Goal: Task Accomplishment & Management: Complete application form

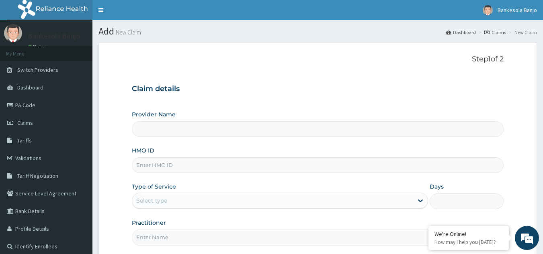
click at [175, 164] on input "HMO ID" at bounding box center [318, 166] width 372 height 16
paste input "DCC/10187/B"
type input "DCC/10187/B"
click at [178, 202] on div "Select type" at bounding box center [272, 201] width 281 height 13
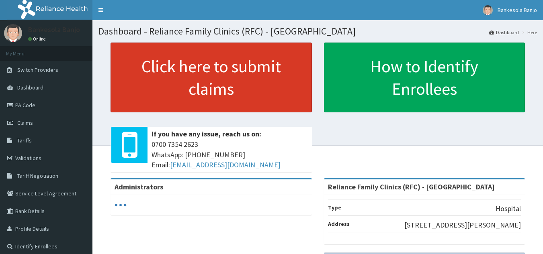
click at [244, 62] on link "Click here to submit claims" at bounding box center [211, 78] width 201 height 70
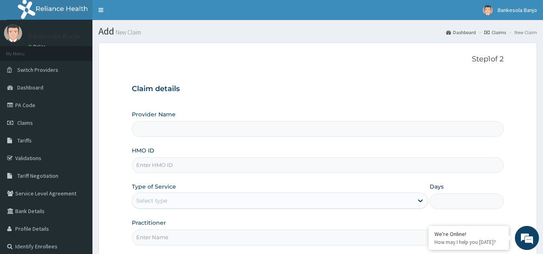
click at [206, 165] on input "HMO ID" at bounding box center [318, 166] width 372 height 16
paste input "DCC/10187/B"
type input "DCC/10187/B"
type input "Reliance Family Clinics (RFC) - Gbagada"
type input "DCC/10187/B"
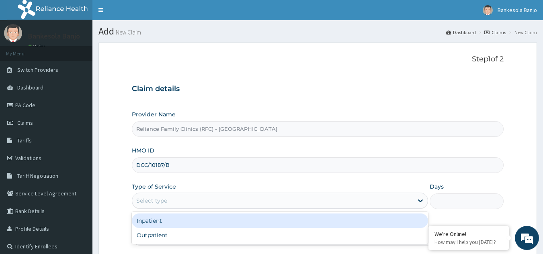
click at [187, 204] on div "Select type" at bounding box center [272, 201] width 281 height 13
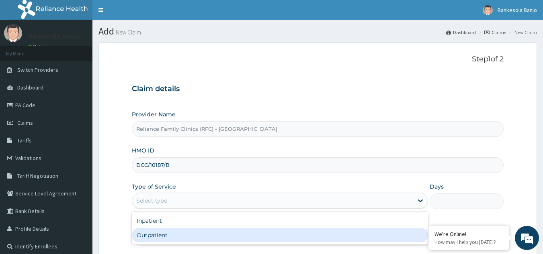
click at [179, 236] on div "Outpatient" at bounding box center [280, 235] width 296 height 14
type input "1"
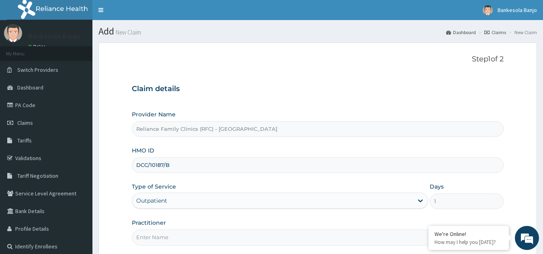
click at [179, 236] on input "Practitioner" at bounding box center [318, 238] width 372 height 16
type input "LOCUM"
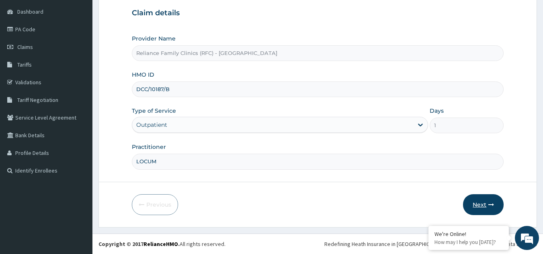
click at [497, 205] on button "Next" at bounding box center [483, 205] width 41 height 21
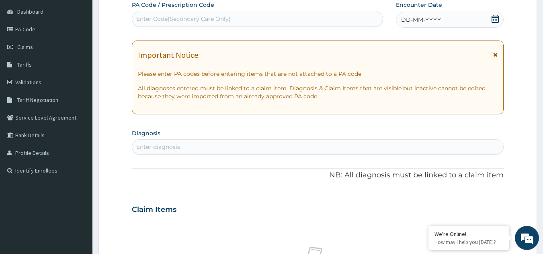
click at [493, 24] on span at bounding box center [495, 20] width 8 height 10
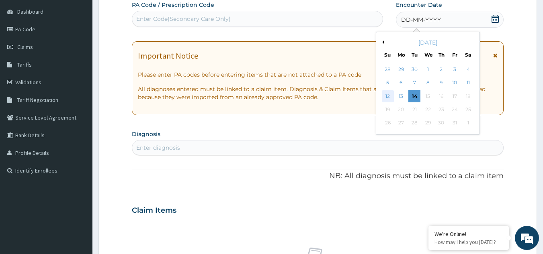
click at [392, 96] on div "12" at bounding box center [388, 96] width 12 height 12
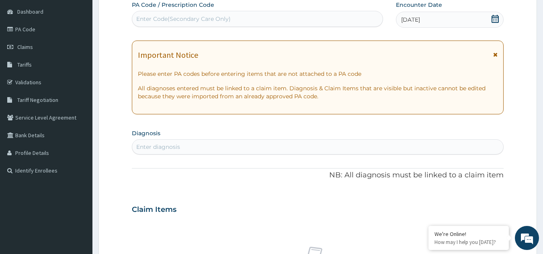
click at [329, 149] on div "Enter diagnosis" at bounding box center [317, 147] width 371 height 13
type input "PUD"
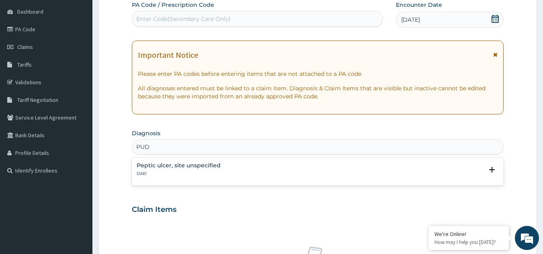
click at [193, 172] on p "DA61" at bounding box center [179, 174] width 84 height 6
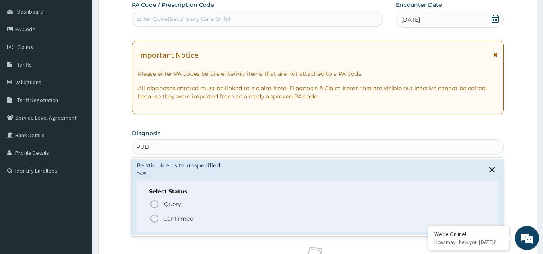
click at [155, 221] on icon "status option filled" at bounding box center [155, 219] width 10 height 10
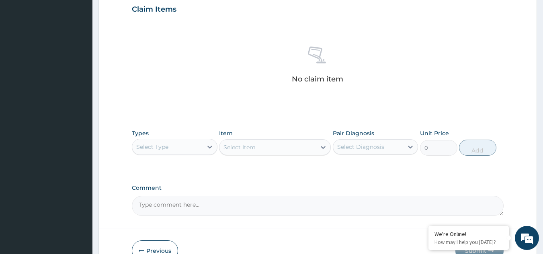
scroll to position [319, 0]
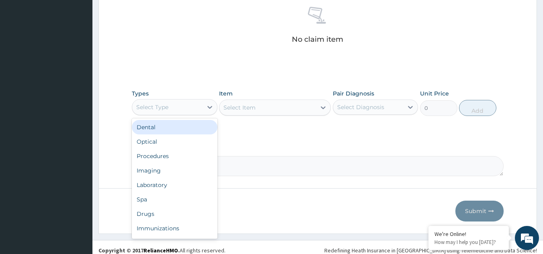
click at [201, 110] on div "Select Type" at bounding box center [167, 107] width 70 height 13
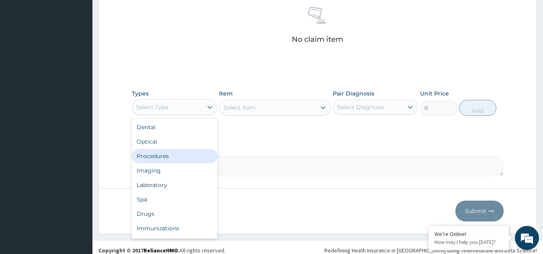
click at [181, 153] on div "Procedures" at bounding box center [175, 156] width 86 height 14
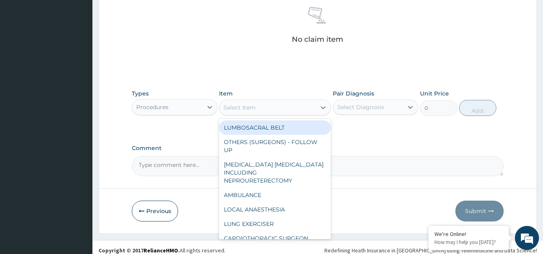
click at [277, 113] on div "Select Item" at bounding box center [267, 107] width 96 height 13
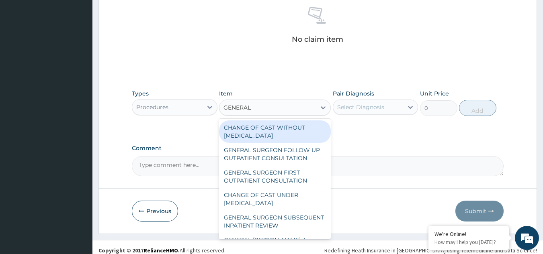
type input "GENERAL P"
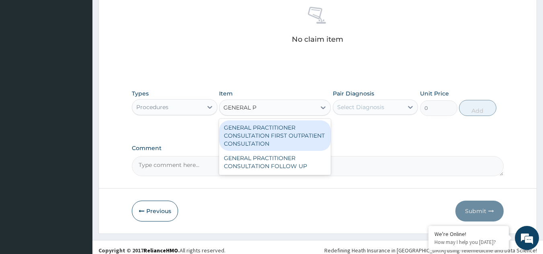
click at [282, 131] on div "GENERAL PRACTITIONER CONSULTATION FIRST OUTPATIENT CONSULTATION" at bounding box center [275, 136] width 112 height 31
type input "3370.125"
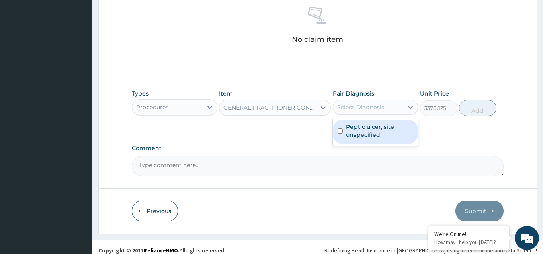
click at [354, 107] on div "Select Diagnosis" at bounding box center [360, 107] width 47 height 8
click at [364, 136] on label "Peptic ulcer, site unspecified" at bounding box center [380, 131] width 68 height 16
checkbox input "true"
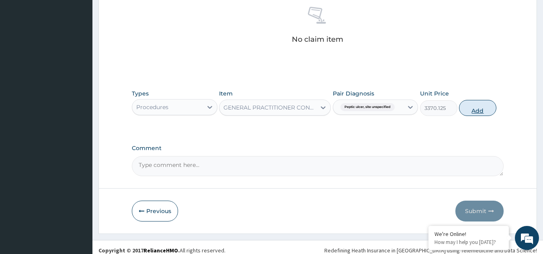
click at [486, 110] on button "Add" at bounding box center [477, 108] width 37 height 16
type input "0"
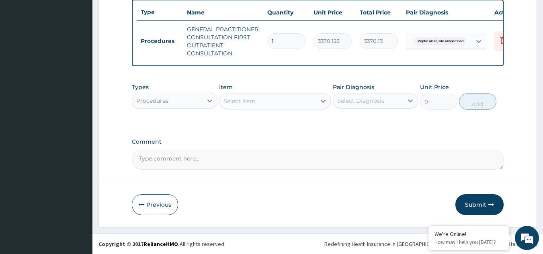
scroll to position [306, 0]
click at [176, 92] on div "Types Procedures" at bounding box center [175, 96] width 86 height 27
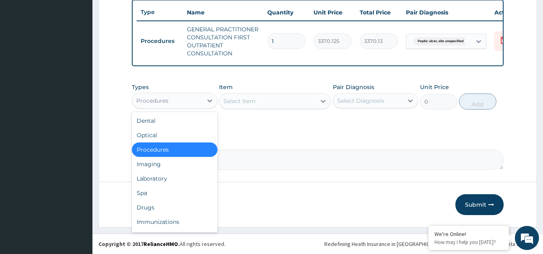
click at [176, 101] on div "Procedures" at bounding box center [167, 100] width 70 height 13
click at [166, 204] on div "Drugs" at bounding box center [175, 208] width 86 height 14
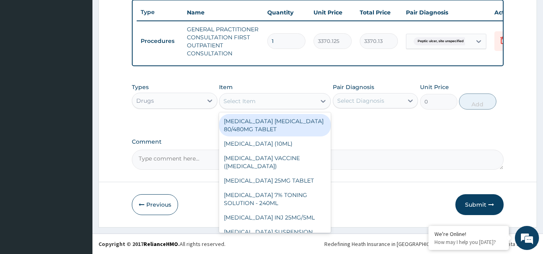
click at [299, 108] on div "Select Item" at bounding box center [275, 101] width 112 height 16
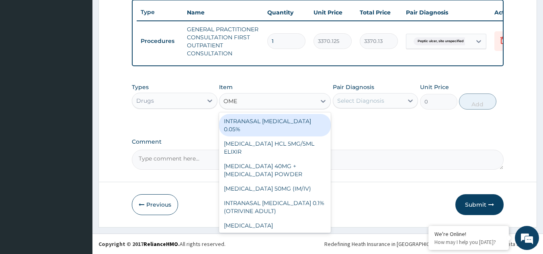
type input "OMEP"
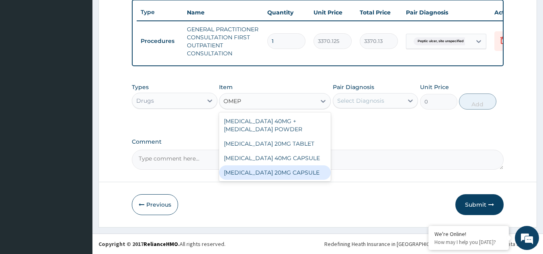
click at [289, 173] on div "[MEDICAL_DATA] 20MG CAPSULE" at bounding box center [275, 173] width 112 height 14
type input "100"
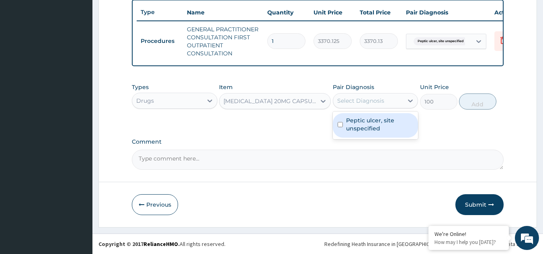
drag, startPoint x: 378, startPoint y: 103, endPoint x: 370, endPoint y: 124, distance: 22.3
click at [370, 109] on div "option Peptic ulcer, site unspecified, selected. option Peptic ulcer, site unsp…" at bounding box center [376, 100] width 86 height 15
click at [370, 124] on label "Peptic ulcer, site unspecified" at bounding box center [380, 125] width 68 height 16
checkbox input "true"
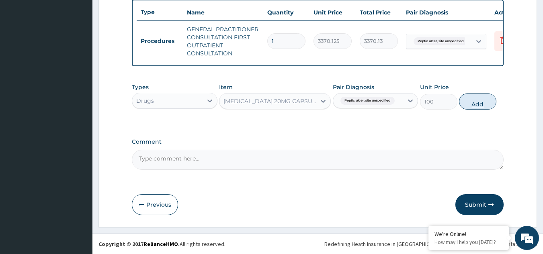
click at [476, 101] on button "Add" at bounding box center [477, 102] width 37 height 16
type input "0"
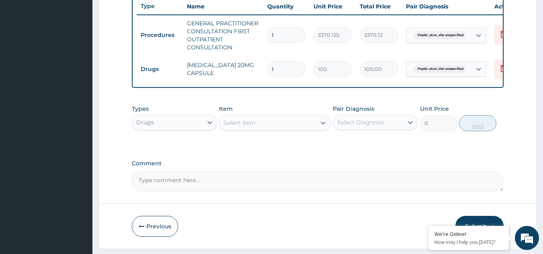
type input "0.00"
type input "5"
type input "500.00"
type input "5"
click at [283, 131] on div "Item Select Item" at bounding box center [275, 118] width 112 height 27
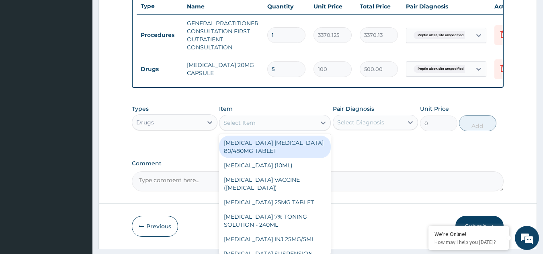
click at [279, 129] on div "Select Item" at bounding box center [267, 123] width 96 height 13
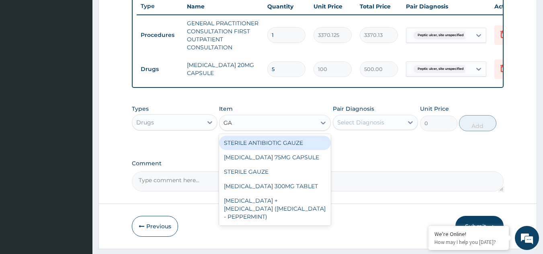
type input "G"
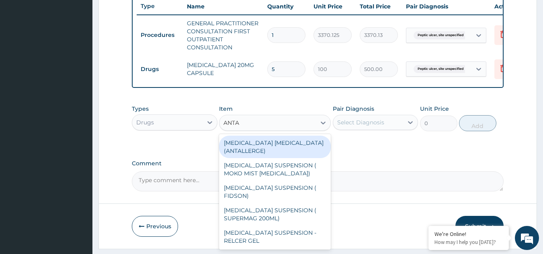
type input "ANTAC"
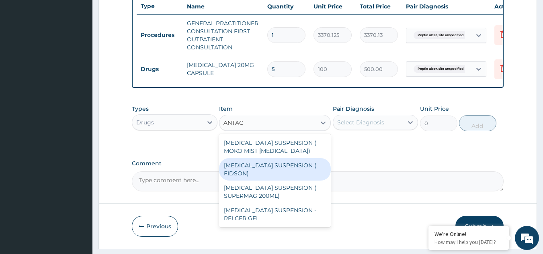
click at [285, 173] on div "ANTACID SUSPENSION ( FIDSON)" at bounding box center [275, 169] width 112 height 23
type input "1248"
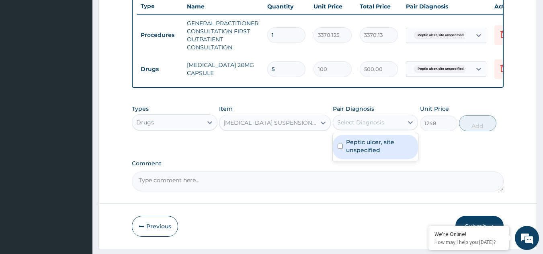
drag, startPoint x: 375, startPoint y: 122, endPoint x: 369, endPoint y: 161, distance: 39.1
click at [369, 130] on div "option Peptic ulcer, site unspecified, selected. option Peptic ulcer, site unsp…" at bounding box center [376, 122] width 86 height 15
click at [369, 160] on div "Peptic ulcer, site unspecified" at bounding box center [376, 147] width 86 height 25
checkbox input "true"
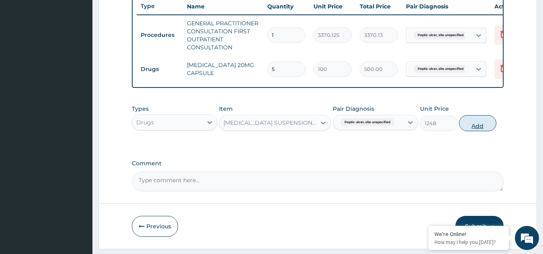
click at [478, 122] on button "Add" at bounding box center [477, 123] width 37 height 16
type input "0"
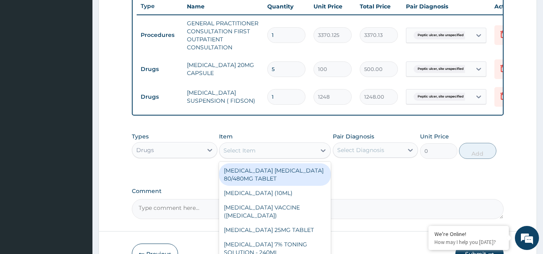
click at [252, 155] on div "Select Item" at bounding box center [240, 151] width 32 height 8
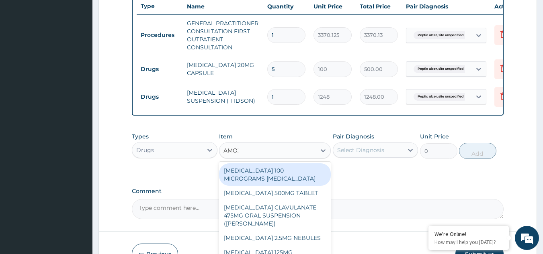
type input "AMOXI"
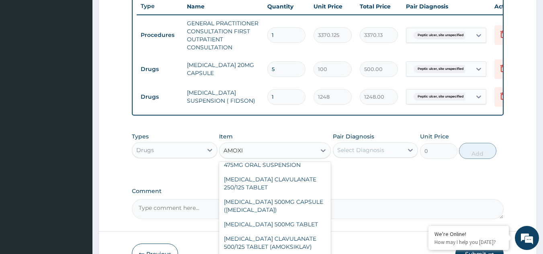
scroll to position [84, 0]
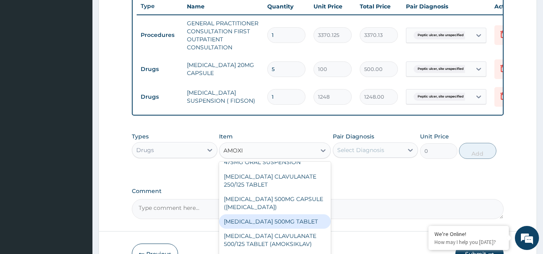
click at [285, 229] on div "AMOXICILLIN 500MG TABLET" at bounding box center [275, 222] width 112 height 14
type input "150"
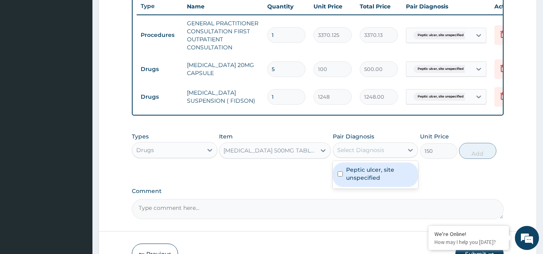
click at [379, 154] on div "Select Diagnosis" at bounding box center [360, 150] width 47 height 8
click at [377, 182] on label "Peptic ulcer, site unspecified" at bounding box center [380, 174] width 68 height 16
checkbox input "true"
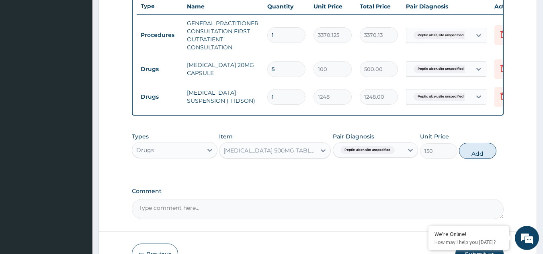
click at [458, 156] on div "Types Drugs Item AMOXICILLIN 500MG TABLET Pair Diagnosis Peptic ulcer, site uns…" at bounding box center [318, 146] width 372 height 35
click at [469, 157] on button "Add" at bounding box center [477, 151] width 37 height 16
type input "0"
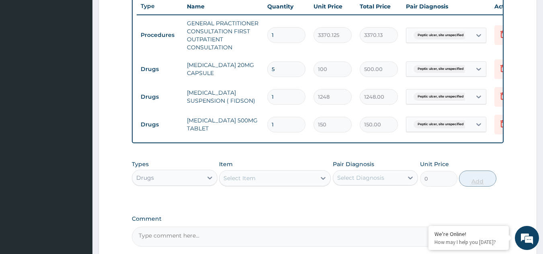
type input "10"
type input "1500.00"
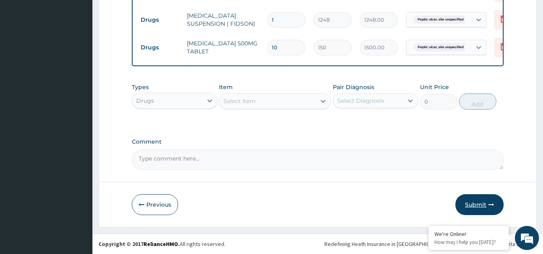
type input "10"
click at [468, 205] on button "Submit" at bounding box center [479, 205] width 48 height 21
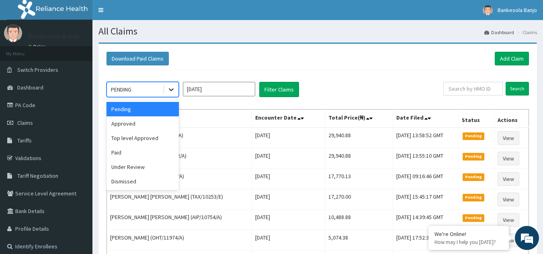
click at [175, 90] on icon at bounding box center [171, 90] width 8 height 8
click at [152, 124] on div "Approved" at bounding box center [143, 124] width 72 height 14
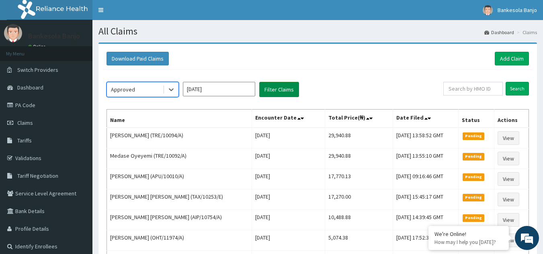
click at [285, 92] on button "Filter Claims" at bounding box center [279, 89] width 40 height 15
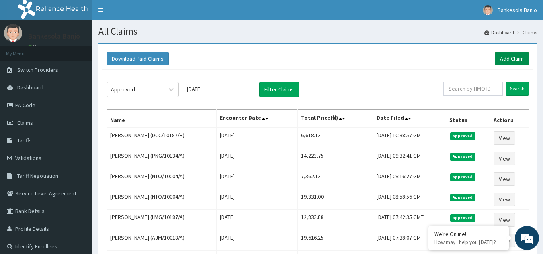
click at [502, 60] on link "Add Claim" at bounding box center [512, 59] width 34 height 14
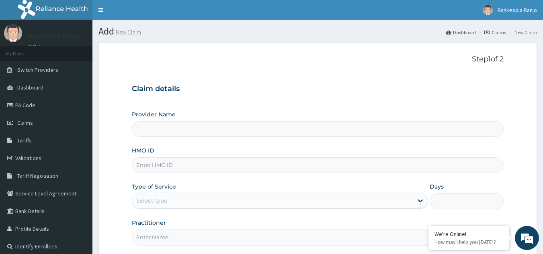
type input "Reliance Family Clinics (RFC) - [GEOGRAPHIC_DATA]"
click at [202, 162] on input "HMO ID" at bounding box center [318, 166] width 372 height 16
paste input "DCC/10187/C"
type input "DCC/10187/C"
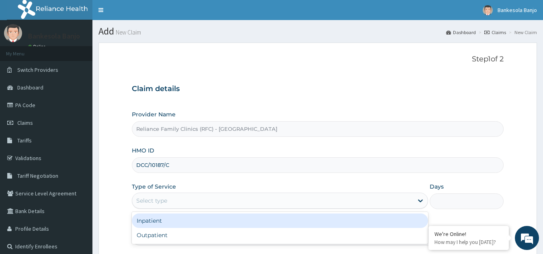
click at [195, 199] on div "Select type" at bounding box center [272, 201] width 281 height 13
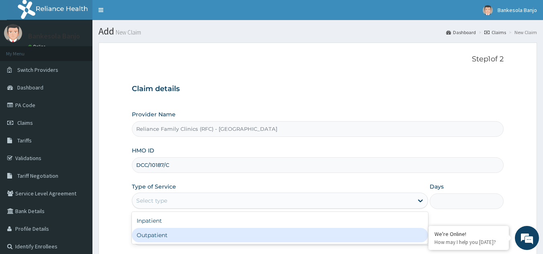
click at [175, 236] on div "Outpatient" at bounding box center [280, 235] width 296 height 14
type input "1"
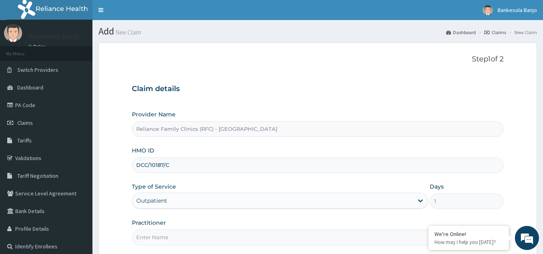
click at [175, 236] on input "Practitioner" at bounding box center [318, 238] width 372 height 16
type input "LOCUM"
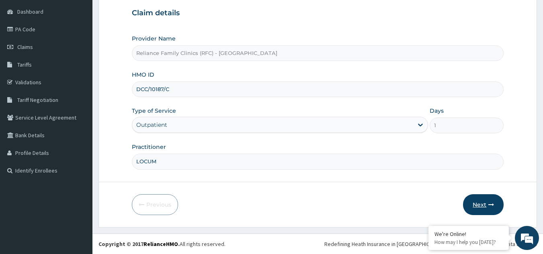
click at [476, 209] on button "Next" at bounding box center [483, 205] width 41 height 21
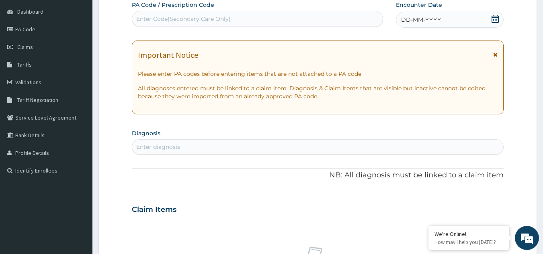
scroll to position [0, 0]
click at [491, 18] on icon at bounding box center [495, 19] width 8 height 8
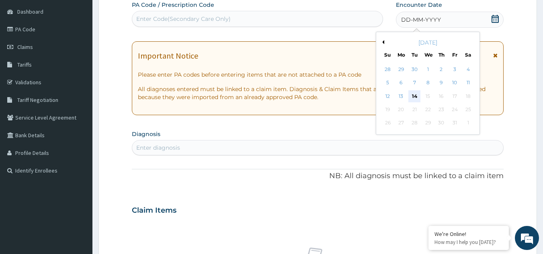
click at [414, 94] on div "14" at bounding box center [415, 96] width 12 height 12
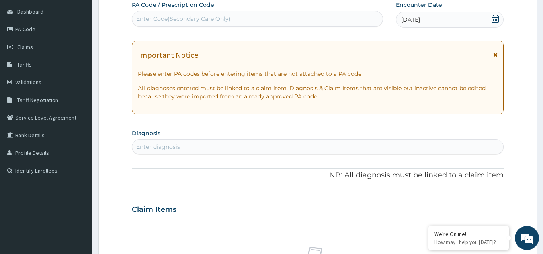
click at [197, 147] on div "Enter diagnosis" at bounding box center [317, 147] width 371 height 13
type input "UPPER"
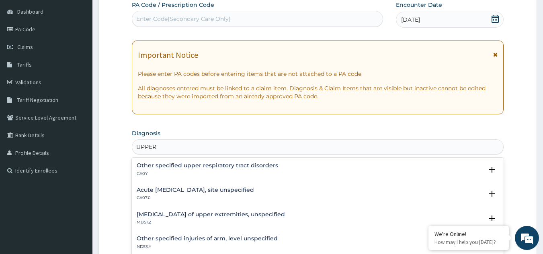
click at [193, 191] on h4 "Acute upper respiratory infection, site unspecified" at bounding box center [195, 190] width 117 height 6
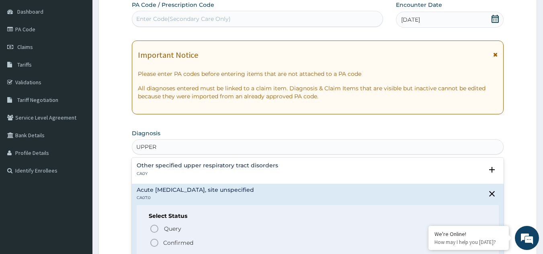
click at [152, 244] on icon "status option filled" at bounding box center [155, 243] width 10 height 10
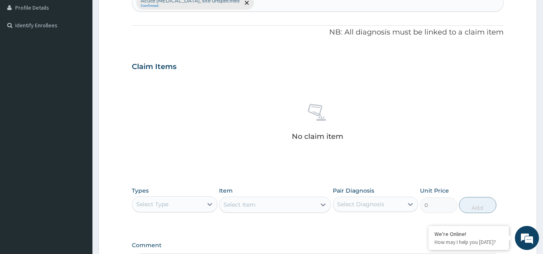
scroll to position [325, 0]
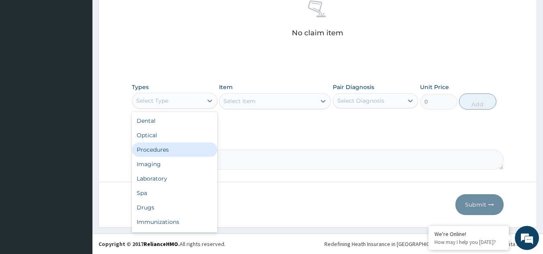
drag, startPoint x: 168, startPoint y: 98, endPoint x: 166, endPoint y: 146, distance: 47.5
click at [166, 109] on div "option Procedures focused, 3 of 10. 10 results available. Use Up and Down to ch…" at bounding box center [175, 101] width 86 height 16
click at [166, 146] on div "Procedures" at bounding box center [175, 150] width 86 height 14
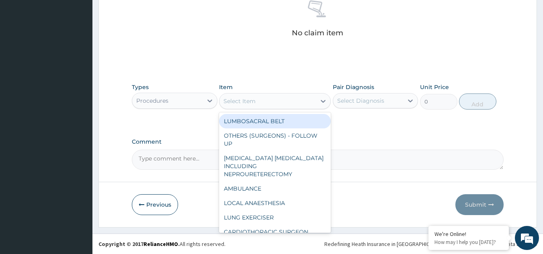
click at [256, 101] on div "Select Item" at bounding box center [267, 101] width 96 height 13
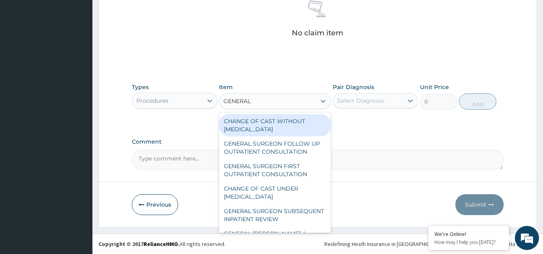
type input "GENERAL P"
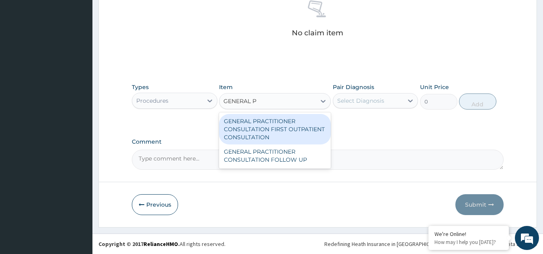
click at [260, 119] on div "GENERAL PRACTITIONER CONSULTATION FIRST OUTPATIENT CONSULTATION" at bounding box center [275, 129] width 112 height 31
type input "3370.125"
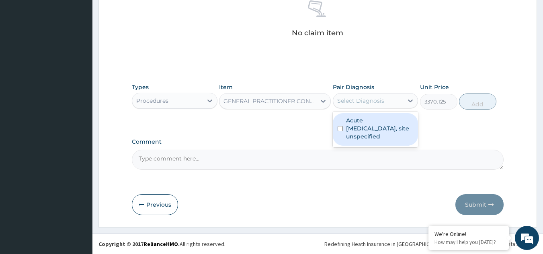
drag, startPoint x: 372, startPoint y: 100, endPoint x: 382, endPoint y: 132, distance: 33.6
click at [382, 109] on div "option Acute upper respiratory infection, site unspecified focused, 1 of 1. 1 r…" at bounding box center [376, 100] width 86 height 15
click at [382, 132] on label "Acute upper respiratory infection, site unspecified" at bounding box center [380, 129] width 68 height 24
checkbox input "true"
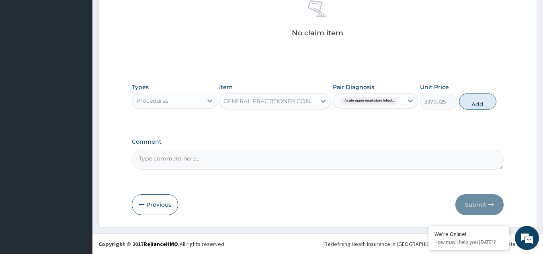
click at [492, 104] on button "Add" at bounding box center [477, 102] width 37 height 16
type input "0"
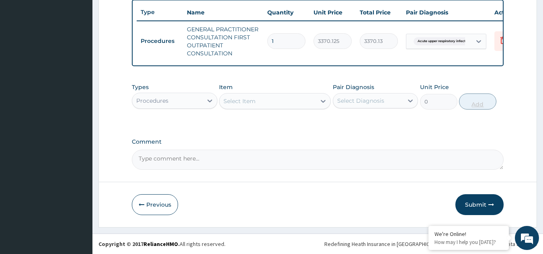
scroll to position [306, 0]
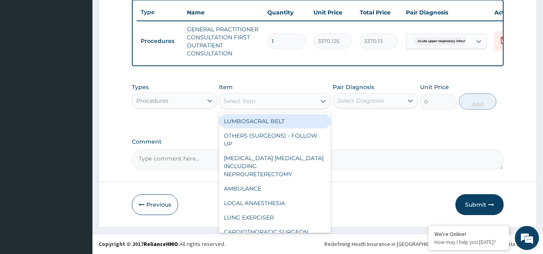
click at [245, 98] on div "Select Item" at bounding box center [240, 101] width 32 height 8
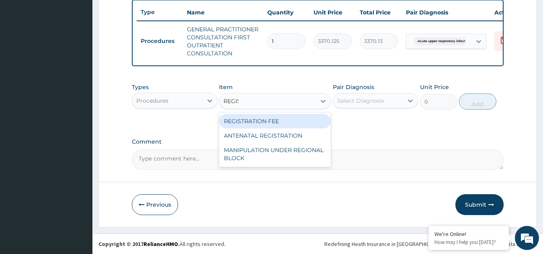
type input "REGIST"
click at [260, 120] on div "REGISTRATION FEE" at bounding box center [275, 121] width 112 height 14
type input "2042.5"
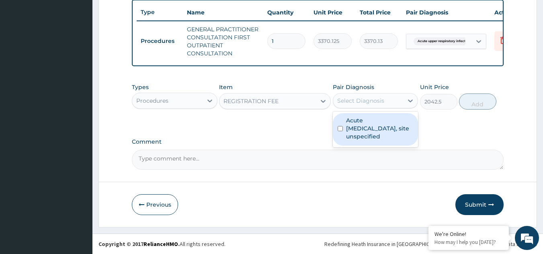
drag, startPoint x: 361, startPoint y: 102, endPoint x: 361, endPoint y: 138, distance: 36.2
click at [361, 109] on div "option Acute upper respiratory infection, site unspecified, selected. option Ac…" at bounding box center [376, 100] width 86 height 15
click at [361, 138] on label "Acute upper respiratory infection, site unspecified" at bounding box center [380, 129] width 68 height 24
checkbox input "true"
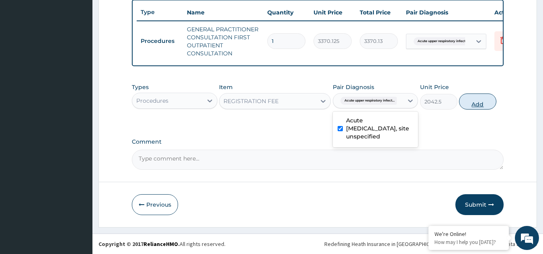
click at [483, 103] on button "Add" at bounding box center [477, 102] width 37 height 16
type input "0"
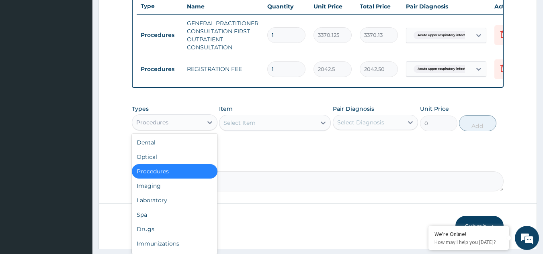
click at [173, 129] on div "Procedures" at bounding box center [167, 122] width 70 height 13
click at [161, 230] on div "Drugs" at bounding box center [175, 229] width 86 height 14
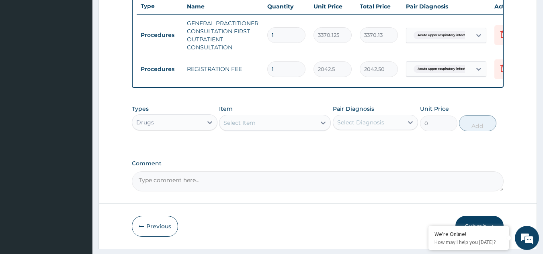
click at [259, 127] on div "Select Item" at bounding box center [267, 123] width 96 height 13
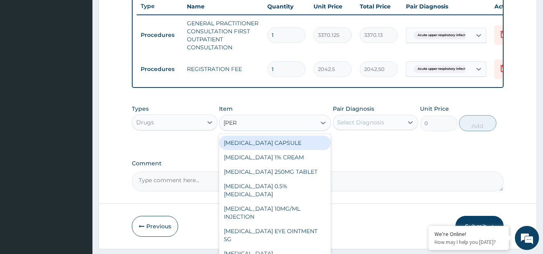
type input "LORAT"
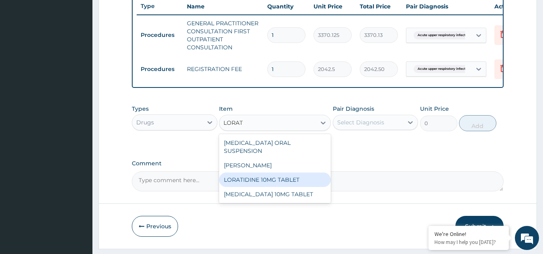
click at [269, 181] on div "LORATIDINE 10MG TABLET" at bounding box center [275, 180] width 112 height 14
type input "96"
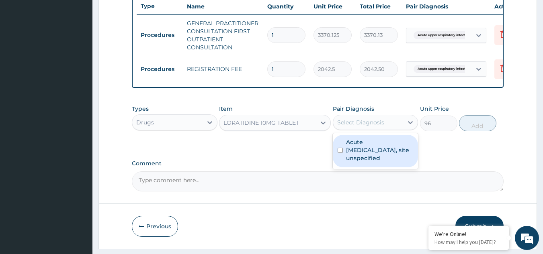
click at [368, 127] on div "Select Diagnosis" at bounding box center [360, 123] width 47 height 8
click at [377, 158] on label "Acute upper respiratory infection, site unspecified" at bounding box center [380, 150] width 68 height 24
checkbox input "true"
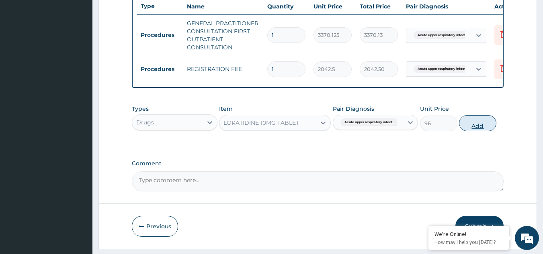
click at [472, 131] on button "Add" at bounding box center [477, 123] width 37 height 16
type input "0"
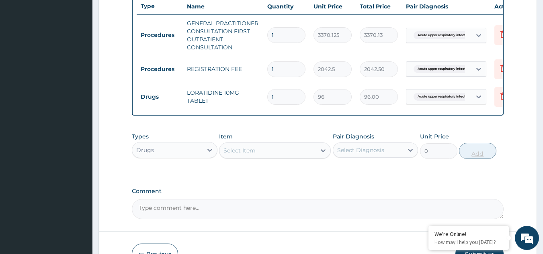
type input "0.00"
type input "5"
type input "480.00"
type input "5"
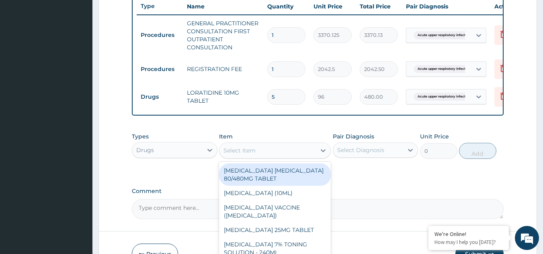
click at [266, 157] on div "Select Item" at bounding box center [267, 150] width 96 height 13
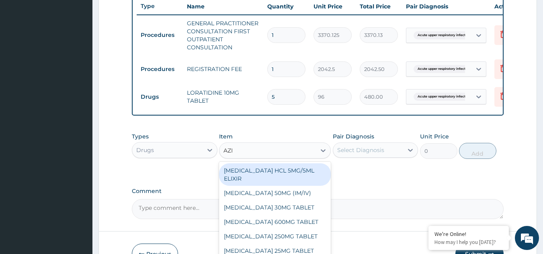
type input "AZIT"
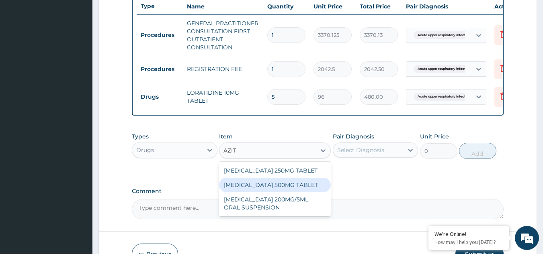
click at [280, 193] on div "AZITHROMYCIN 500MG TABLET" at bounding box center [275, 185] width 112 height 14
type input "690"
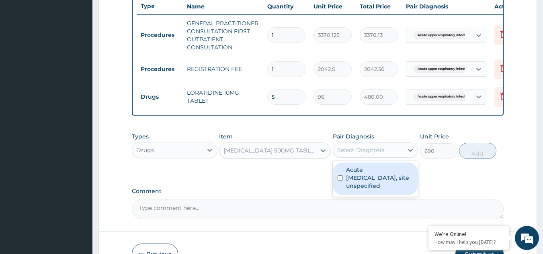
click at [367, 154] on div "Select Diagnosis" at bounding box center [360, 150] width 47 height 8
click at [370, 185] on label "Acute upper respiratory infection, site unspecified" at bounding box center [380, 178] width 68 height 24
checkbox input "true"
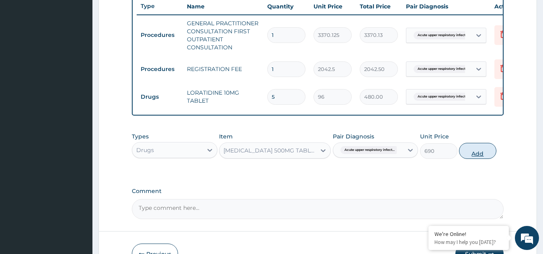
click at [492, 159] on button "Add" at bounding box center [477, 151] width 37 height 16
type input "0"
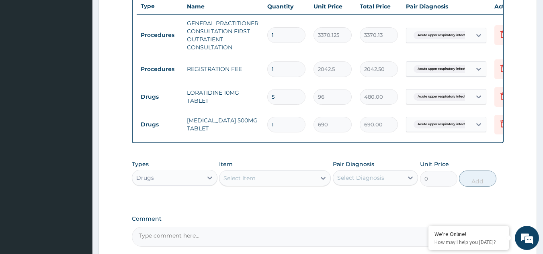
type input "0.00"
type input "5"
type input "3450.00"
type input "5"
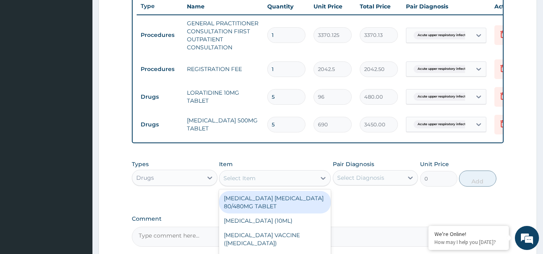
click at [260, 184] on div "Select Item" at bounding box center [267, 178] width 96 height 13
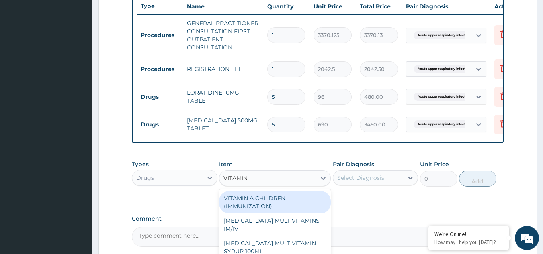
type input "VITAMIN C"
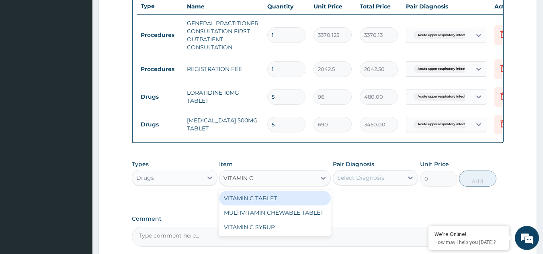
click at [279, 206] on div "VITAMIN C TABLET" at bounding box center [275, 198] width 112 height 14
type input "20"
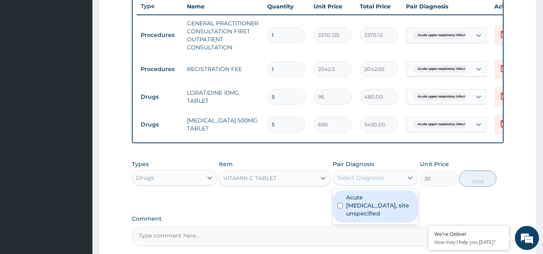
drag, startPoint x: 365, startPoint y: 187, endPoint x: 371, endPoint y: 223, distance: 36.7
click at [371, 186] on div "option Acute upper respiratory infection, site unspecified, selected. option Ac…" at bounding box center [376, 177] width 86 height 15
click at [371, 218] on label "Acute upper respiratory infection, site unspecified" at bounding box center [380, 206] width 68 height 24
checkbox input "true"
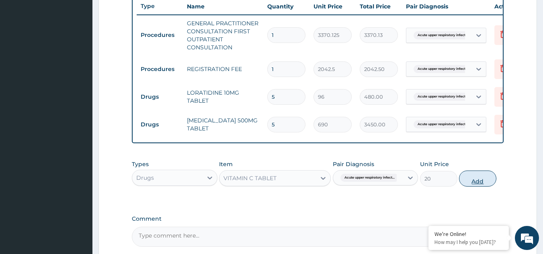
click at [488, 183] on button "Add" at bounding box center [477, 179] width 37 height 16
type input "0"
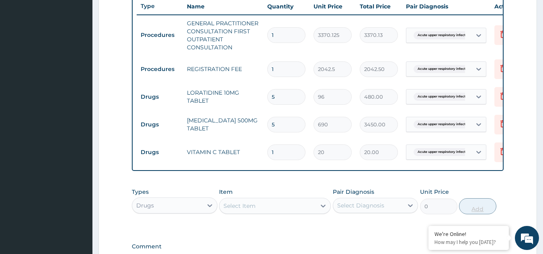
type input "0.00"
type input "3"
type input "60.00"
type input "30"
type input "600.00"
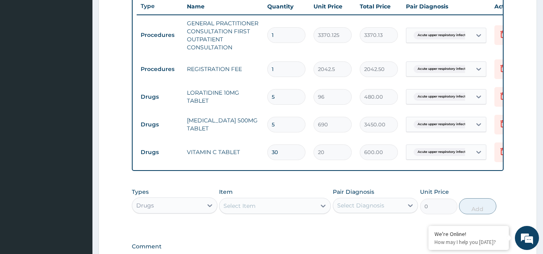
scroll to position [416, 0]
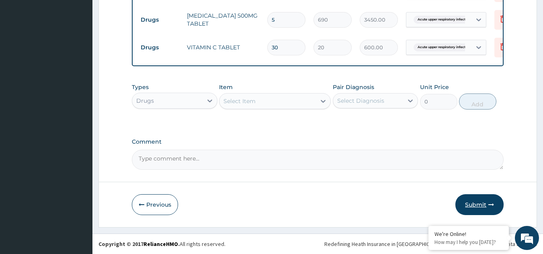
type input "30"
click at [486, 205] on button "Submit" at bounding box center [479, 205] width 48 height 21
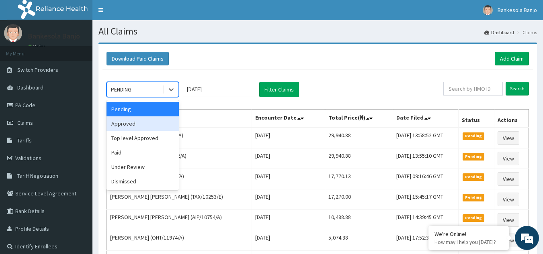
drag, startPoint x: 174, startPoint y: 87, endPoint x: 153, endPoint y: 121, distance: 40.1
click at [153, 97] on div "option Approved focused, 2 of 6. 6 results available. Use Up and Down to choose…" at bounding box center [143, 89] width 72 height 15
click at [153, 121] on div "Approved" at bounding box center [143, 124] width 72 height 14
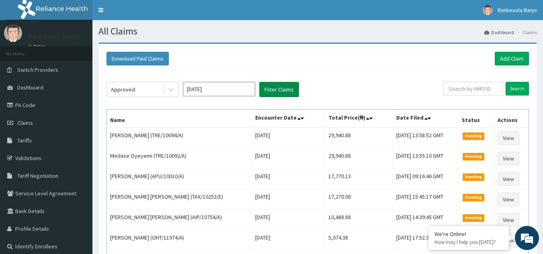
click at [281, 89] on button "Filter Claims" at bounding box center [279, 89] width 40 height 15
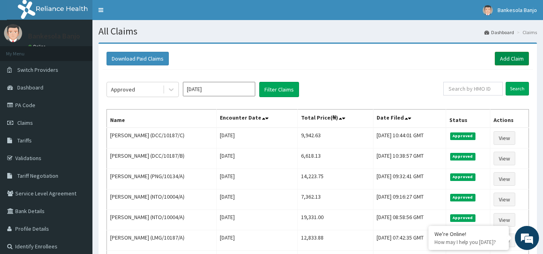
click at [508, 59] on link "Add Claim" at bounding box center [512, 59] width 34 height 14
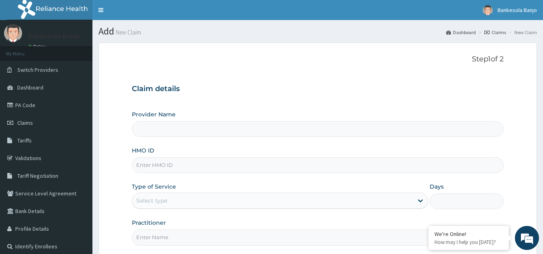
type input "Reliance Family Clinics (RFC) - [GEOGRAPHIC_DATA]"
click at [217, 168] on input "HMO ID" at bounding box center [318, 166] width 372 height 16
paste input "DCC/10187/E"
type input "DCC/10187/E"
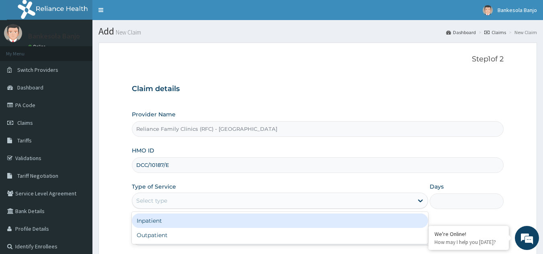
click at [186, 206] on div "Select type" at bounding box center [272, 201] width 281 height 13
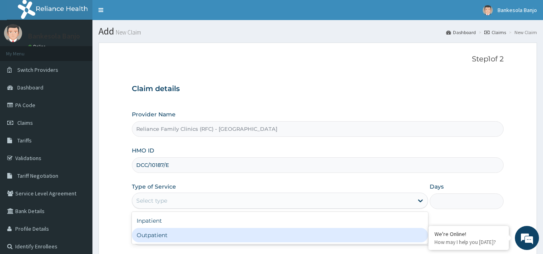
click at [183, 234] on div "Outpatient" at bounding box center [280, 235] width 296 height 14
type input "1"
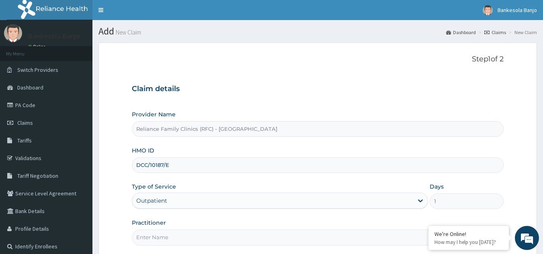
click at [183, 234] on input "Practitioner" at bounding box center [318, 238] width 372 height 16
type input "LOCUM"
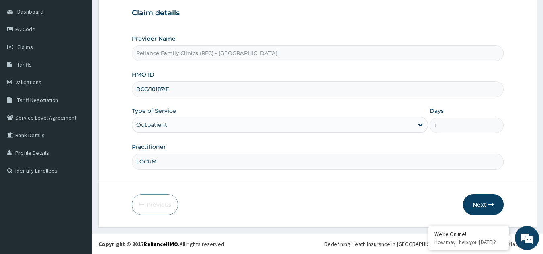
click at [487, 206] on button "Next" at bounding box center [483, 205] width 41 height 21
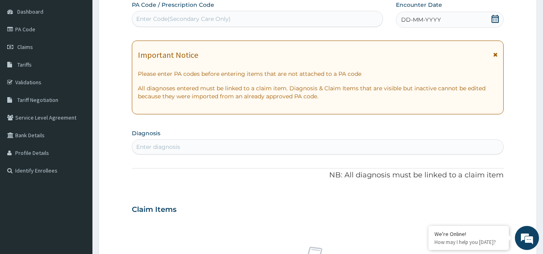
click at [494, 21] on icon at bounding box center [495, 19] width 7 height 8
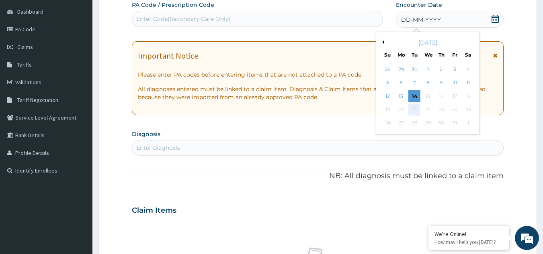
scroll to position [0, 0]
click at [390, 98] on div "12" at bounding box center [388, 96] width 12 height 12
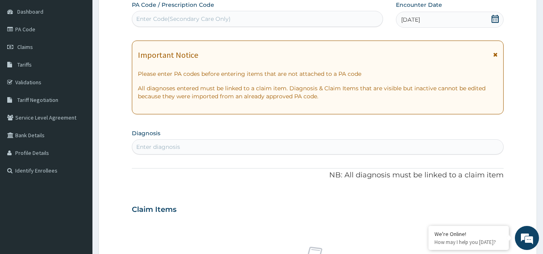
click at [193, 148] on div "Enter diagnosis" at bounding box center [317, 147] width 371 height 13
type input "MALARIA"
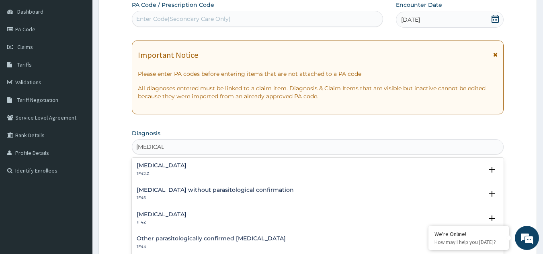
click at [164, 217] on h4 "Malaria, unspecified" at bounding box center [162, 215] width 50 height 6
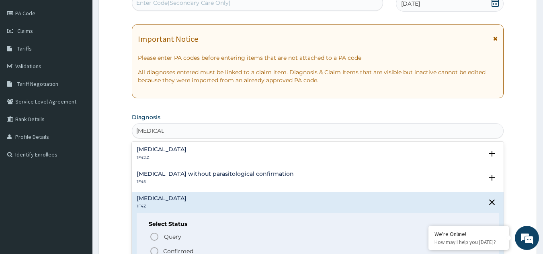
scroll to position [108, 0]
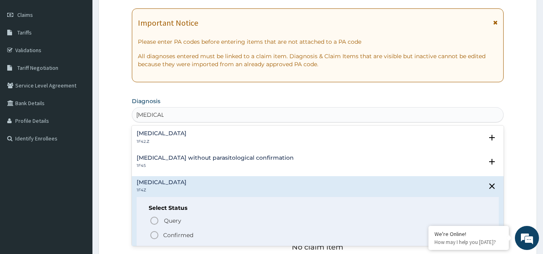
click at [154, 235] on icon "status option filled" at bounding box center [155, 236] width 10 height 10
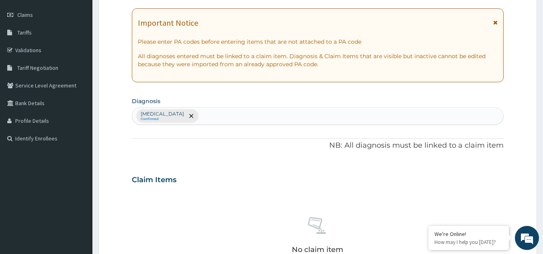
scroll to position [325, 0]
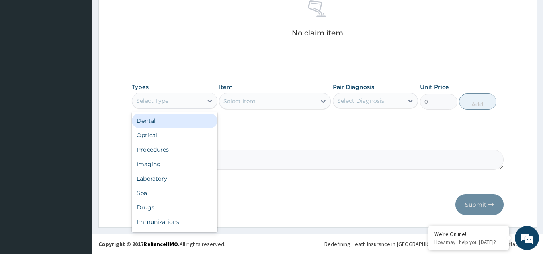
click at [181, 106] on div "Select Type" at bounding box center [167, 100] width 70 height 13
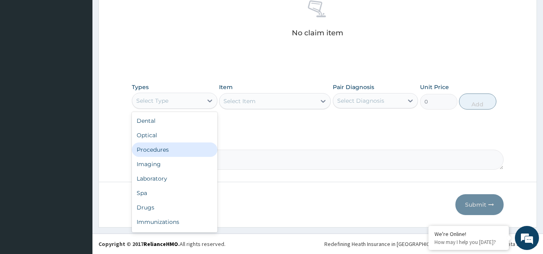
click at [179, 148] on div "Procedures" at bounding box center [175, 150] width 86 height 14
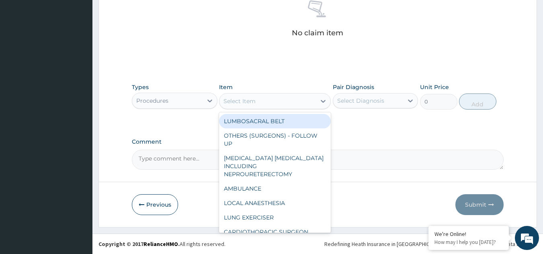
click at [296, 105] on div "Select Item" at bounding box center [267, 101] width 96 height 13
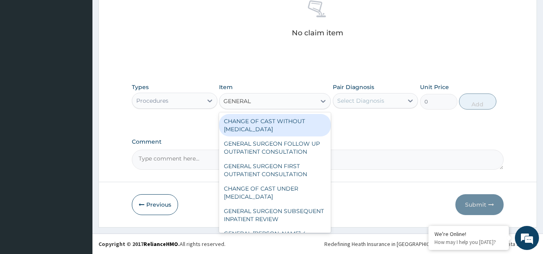
type input "GENERAL P"
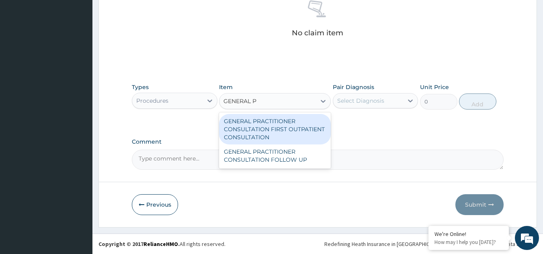
click at [295, 131] on div "GENERAL PRACTITIONER CONSULTATION FIRST OUTPATIENT CONSULTATION" at bounding box center [275, 129] width 112 height 31
type input "3370.125"
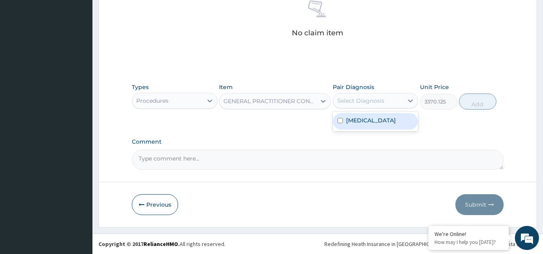
drag, startPoint x: 353, startPoint y: 105, endPoint x: 355, endPoint y: 121, distance: 16.2
click at [355, 109] on div "option Malaria, unspecified focused, 1 of 1. 1 result available. Use Up and Dow…" at bounding box center [376, 100] width 86 height 15
click at [355, 121] on label "Malaria, unspecified" at bounding box center [371, 121] width 50 height 8
checkbox input "true"
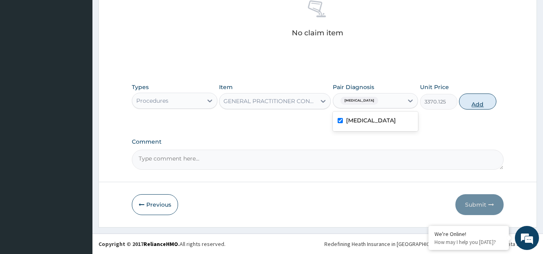
click at [490, 99] on button "Add" at bounding box center [477, 102] width 37 height 16
type input "0"
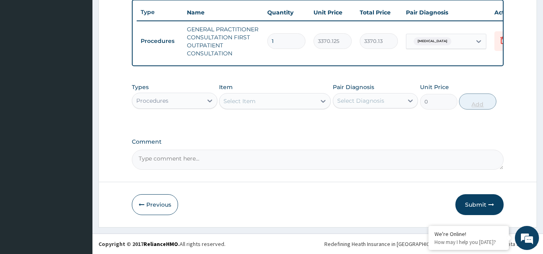
scroll to position [306, 0]
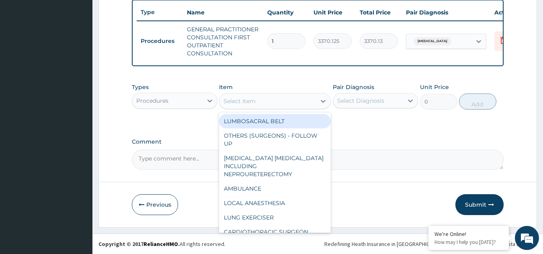
click at [290, 103] on div "Select Item" at bounding box center [267, 101] width 96 height 13
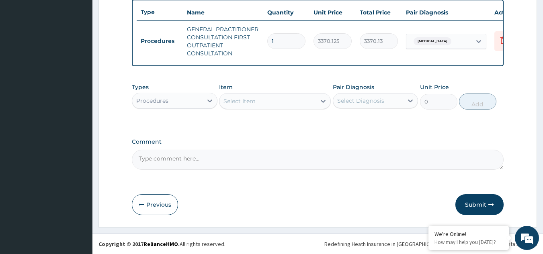
click at [290, 103] on div "Select Item" at bounding box center [267, 101] width 96 height 13
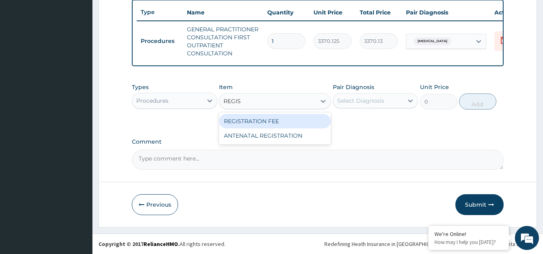
type input "REGIST"
click at [291, 127] on div "REGISTRATION FEE" at bounding box center [275, 121] width 112 height 14
type input "2042.5"
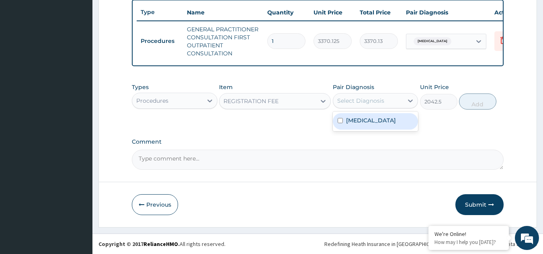
drag, startPoint x: 367, startPoint y: 98, endPoint x: 376, endPoint y: 117, distance: 20.3
click at [376, 109] on div "option Malaria, unspecified, selected. option Malaria, unspecified focused, 1 o…" at bounding box center [376, 100] width 86 height 15
click at [376, 117] on label "Malaria, unspecified" at bounding box center [371, 121] width 50 height 8
checkbox input "true"
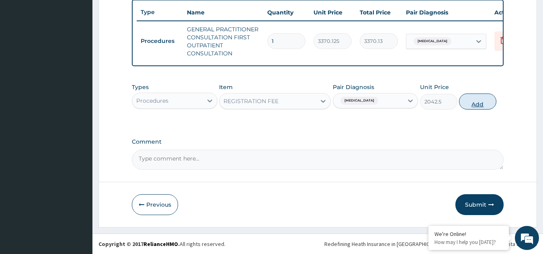
click at [482, 103] on button "Add" at bounding box center [477, 102] width 37 height 16
type input "0"
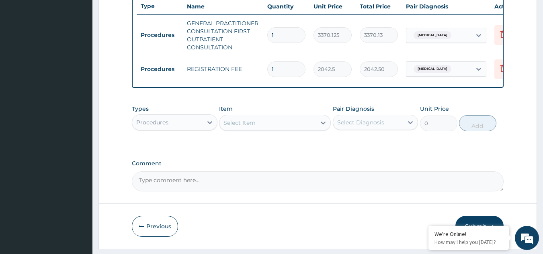
click at [180, 129] on div "Procedures" at bounding box center [167, 122] width 70 height 13
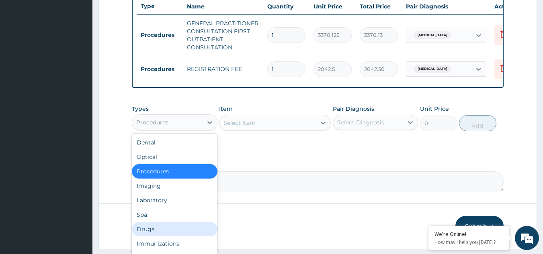
click at [176, 228] on div "Drugs" at bounding box center [175, 229] width 86 height 14
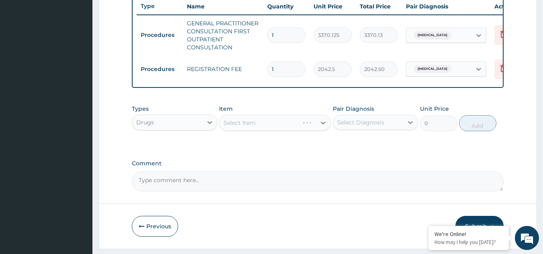
scroll to position [333, 0]
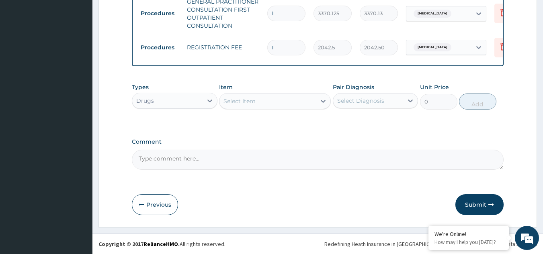
click at [292, 104] on div "Select Item" at bounding box center [267, 101] width 96 height 13
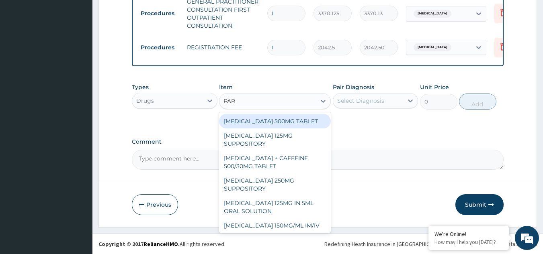
type input "PARA"
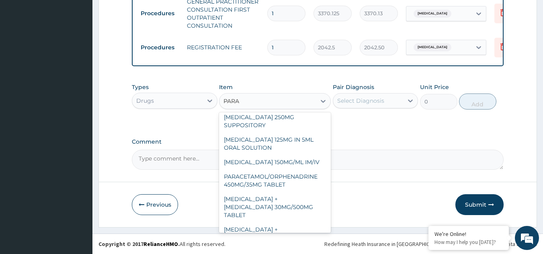
scroll to position [69, 0]
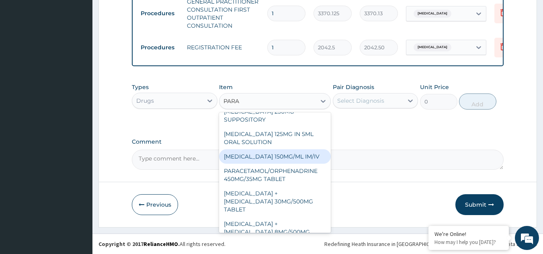
click at [305, 153] on div "PARACETAMOL 150MG/ML IM/IV" at bounding box center [275, 157] width 112 height 14
type input "300"
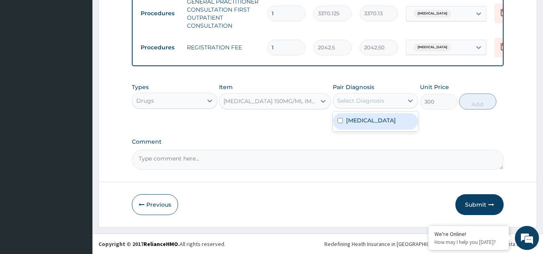
drag, startPoint x: 380, startPoint y: 100, endPoint x: 377, endPoint y: 122, distance: 22.3
click at [377, 109] on div "option Malaria, unspecified, selected. option Malaria, unspecified focused, 1 o…" at bounding box center [376, 100] width 86 height 15
click at [377, 122] on label "Malaria, unspecified" at bounding box center [371, 121] width 50 height 8
checkbox input "true"
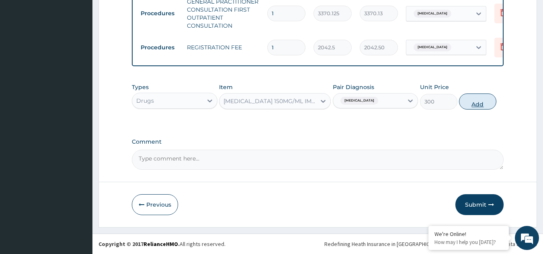
click at [472, 105] on button "Add" at bounding box center [477, 102] width 37 height 16
type input "0"
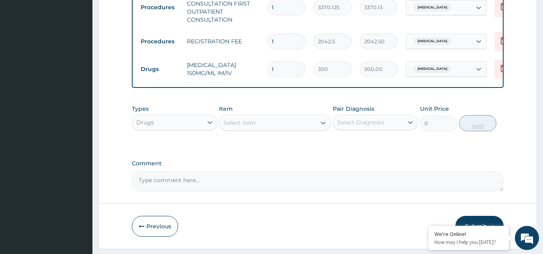
type input "0.00"
type input "2"
type input "600.00"
type input "2"
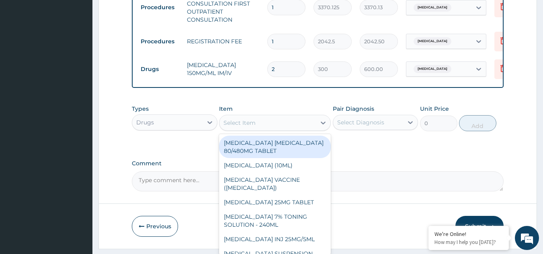
click at [262, 129] on div "Select Item" at bounding box center [267, 123] width 96 height 13
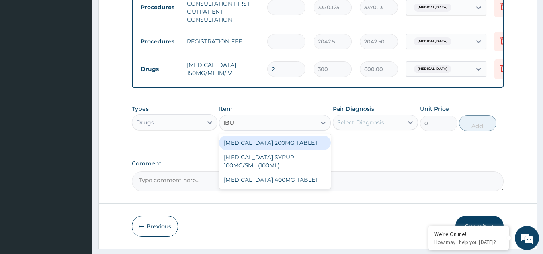
type input "IBUP"
click at [280, 146] on div "IBUPROFEN 200MG TABLET" at bounding box center [275, 143] width 112 height 14
type input "149.5"
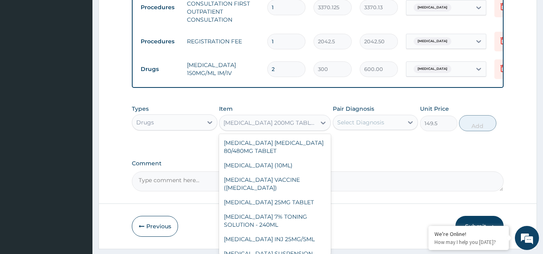
click at [265, 127] on div "IBUPROFEN 200MG TABLET" at bounding box center [270, 123] width 93 height 8
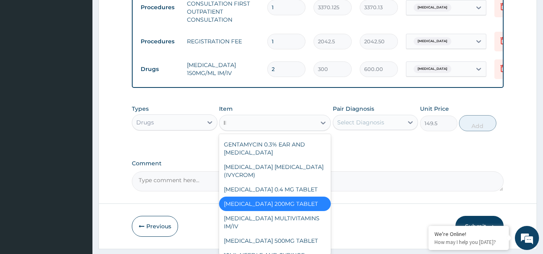
scroll to position [0, 0]
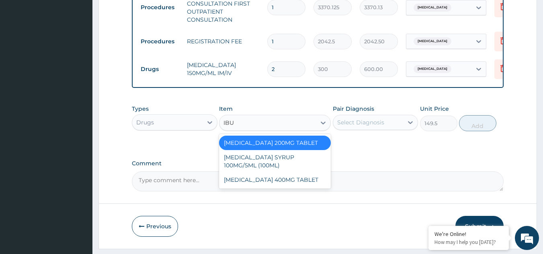
type input "IBUP"
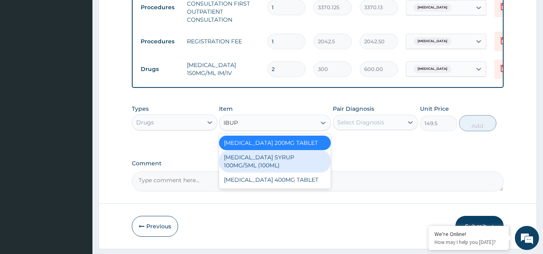
click at [280, 165] on div "IBUPROFEN SYRUP 100MG/5ML (100ML)" at bounding box center [275, 161] width 112 height 23
type input "1644.5"
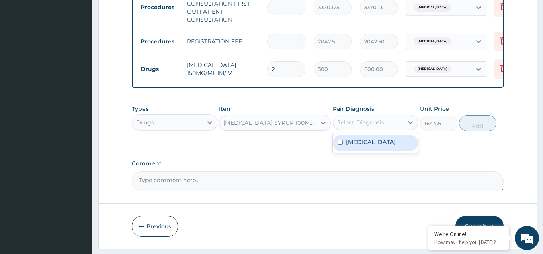
click at [373, 129] on div "Select Diagnosis" at bounding box center [368, 122] width 70 height 13
click at [379, 146] on label "Malaria, unspecified" at bounding box center [371, 142] width 50 height 8
checkbox input "true"
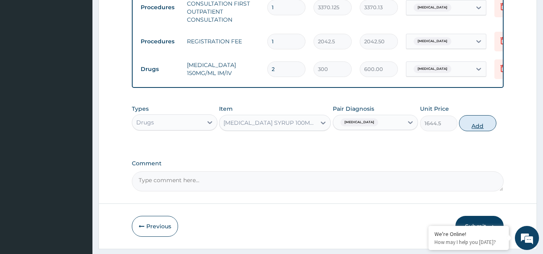
click at [472, 131] on button "Add" at bounding box center [477, 123] width 37 height 16
type input "0"
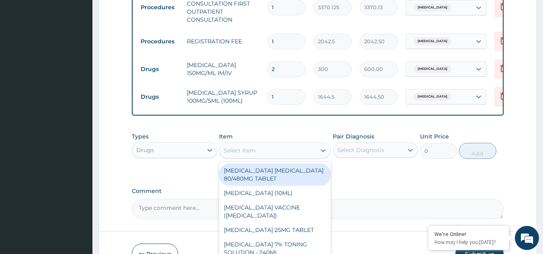
click at [259, 157] on div "Select Item" at bounding box center [267, 150] width 96 height 13
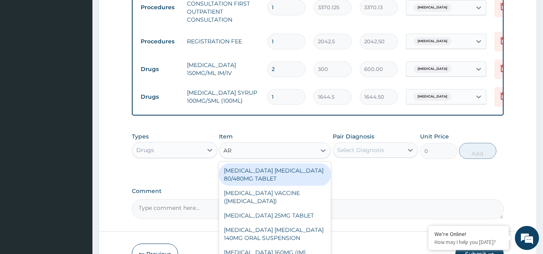
type input "ART"
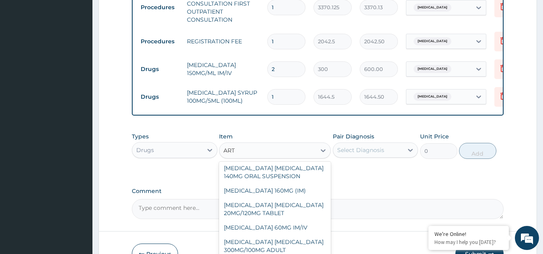
scroll to position [49, 0]
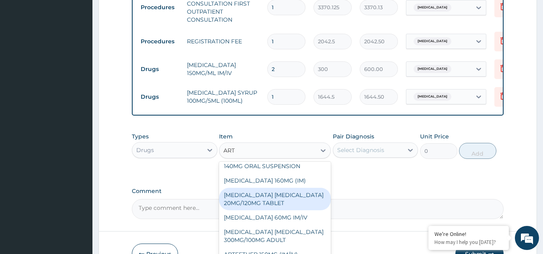
click at [299, 206] on div "ARTEMETHER LUMEFANTRINE 20MG/120MG TABLET" at bounding box center [275, 199] width 112 height 23
type input "100"
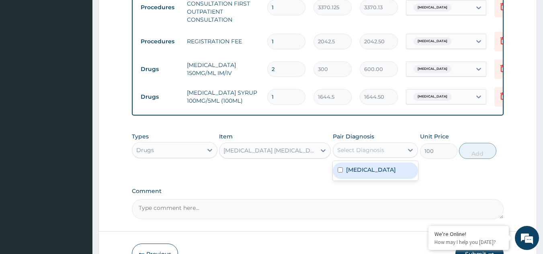
click at [369, 154] on div "Select Diagnosis" at bounding box center [360, 150] width 47 height 8
click at [375, 179] on div "Malaria, unspecified" at bounding box center [376, 171] width 86 height 16
checkbox input "true"
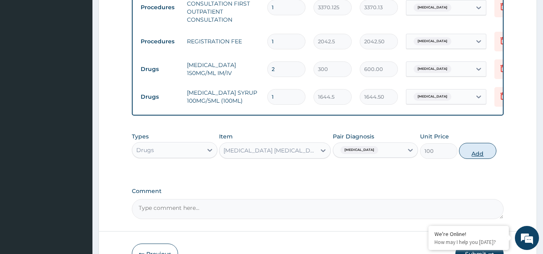
click at [479, 158] on button "Add" at bounding box center [477, 151] width 37 height 16
type input "0"
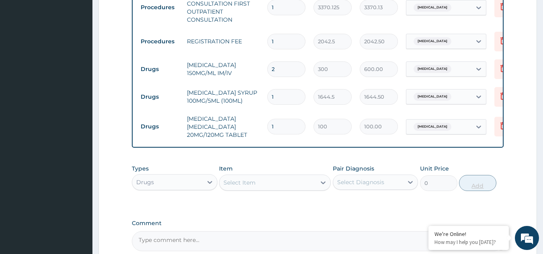
type input "0.00"
type input "2"
type input "200.00"
type input "0.00"
type input "6"
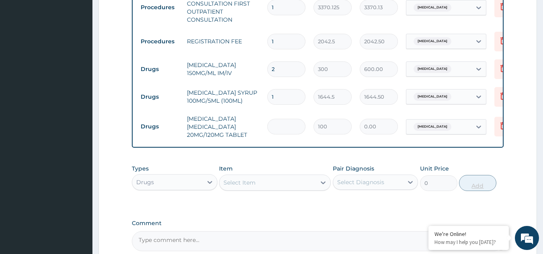
type input "600.00"
type input "6"
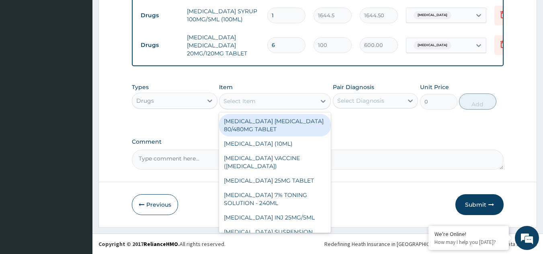
click at [284, 98] on div "Select Item" at bounding box center [267, 101] width 96 height 13
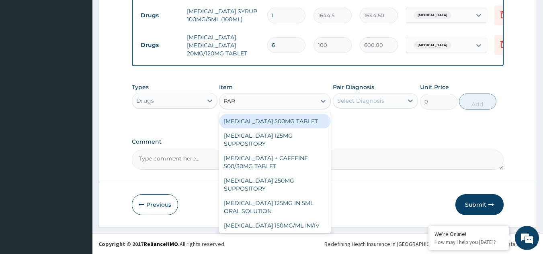
type input "PARA"
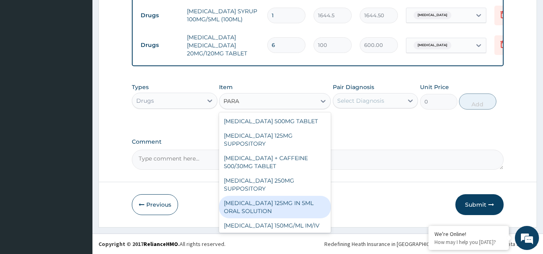
click at [304, 204] on div "PARACETAMOL 125MG IN 5ML ORAL SOLUTION" at bounding box center [275, 207] width 112 height 23
type input "1032"
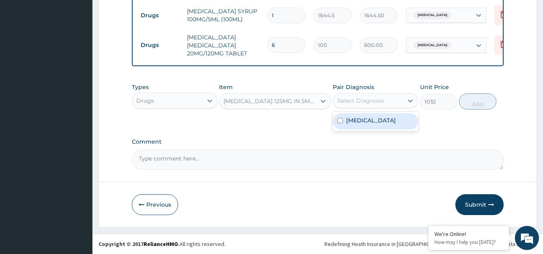
click at [391, 101] on div "Select Diagnosis" at bounding box center [368, 100] width 70 height 13
click at [387, 118] on label "Malaria, unspecified" at bounding box center [371, 121] width 50 height 8
checkbox input "true"
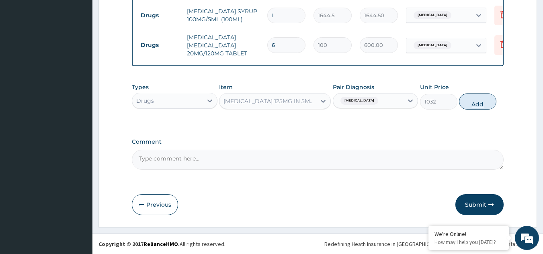
click at [490, 103] on button "Add" at bounding box center [477, 102] width 37 height 16
type input "0"
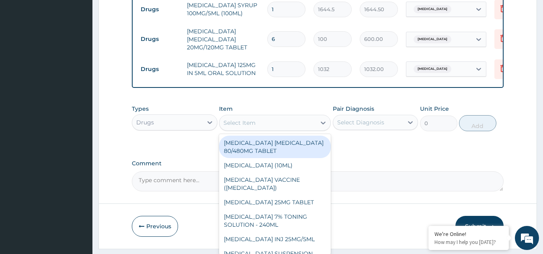
click at [258, 129] on div "Select Item" at bounding box center [267, 123] width 96 height 13
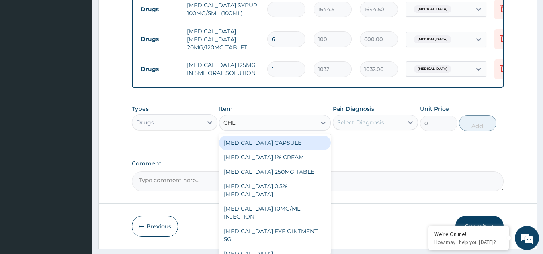
type input "CHLO"
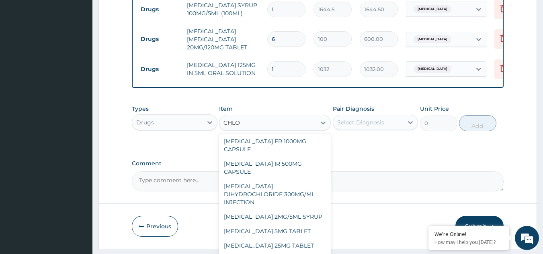
scroll to position [182, 0]
click at [293, 210] on div "CHLORPHENIRAMINE 2MG/5ML SYRUP" at bounding box center [275, 217] width 112 height 14
type input "900"
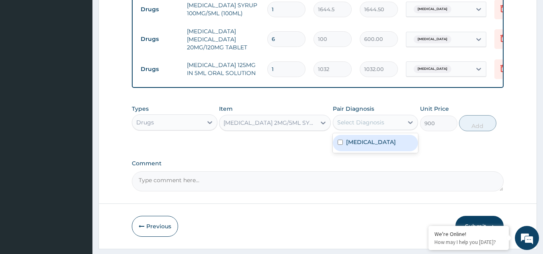
drag, startPoint x: 369, startPoint y: 125, endPoint x: 373, endPoint y: 147, distance: 22.4
click at [373, 130] on div "option Malaria, unspecified, selected. option Malaria, unspecified focused, 1 o…" at bounding box center [376, 122] width 86 height 15
click at [373, 146] on label "Malaria, unspecified" at bounding box center [371, 142] width 50 height 8
checkbox input "true"
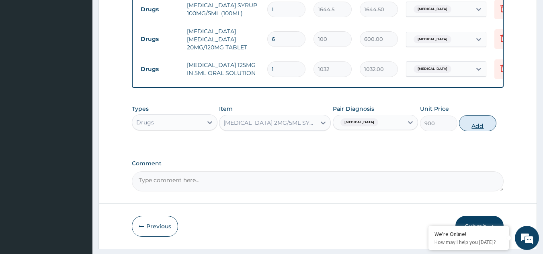
click at [482, 125] on button "Add" at bounding box center [477, 123] width 37 height 16
type input "0"
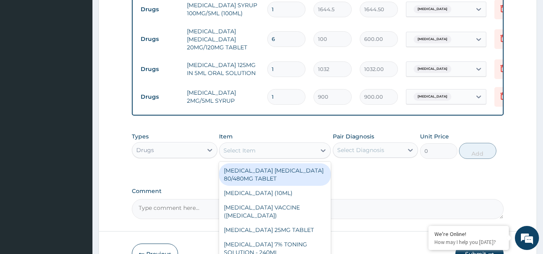
click at [269, 152] on div "Select Item" at bounding box center [267, 150] width 96 height 13
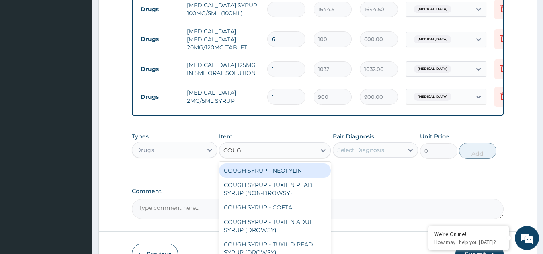
type input "COUGH"
click at [285, 176] on div "COUGH SYRUP - NEOFYLIN" at bounding box center [275, 171] width 112 height 14
type input "2000"
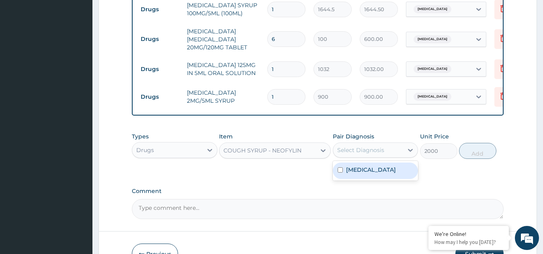
click at [379, 149] on div "Select Diagnosis" at bounding box center [376, 150] width 86 height 15
click at [391, 174] on label "Malaria, unspecified" at bounding box center [371, 170] width 50 height 8
checkbox input "true"
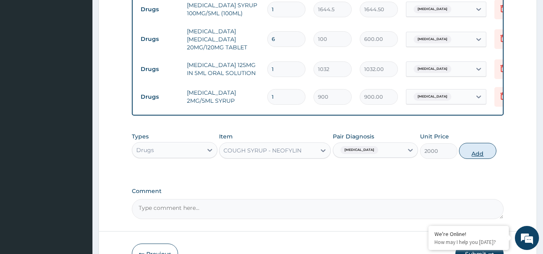
click at [466, 159] on button "Add" at bounding box center [477, 151] width 37 height 16
type input "0"
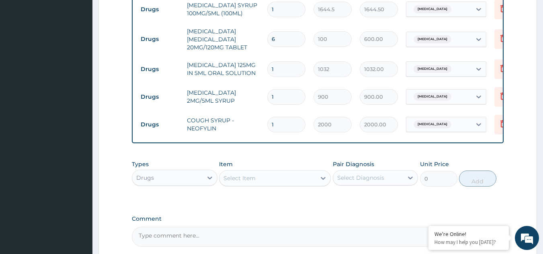
scroll to position [504, 0]
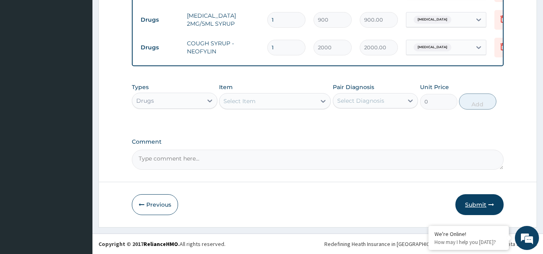
click at [481, 196] on button "Submit" at bounding box center [479, 205] width 48 height 21
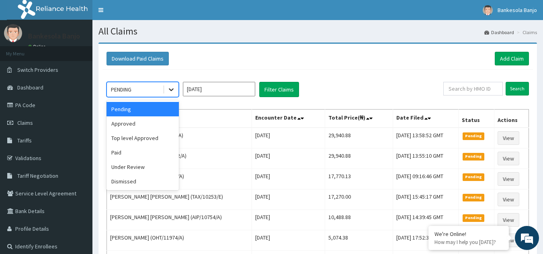
click at [168, 89] on icon at bounding box center [171, 90] width 8 height 8
click at [162, 123] on div "Approved" at bounding box center [143, 124] width 72 height 14
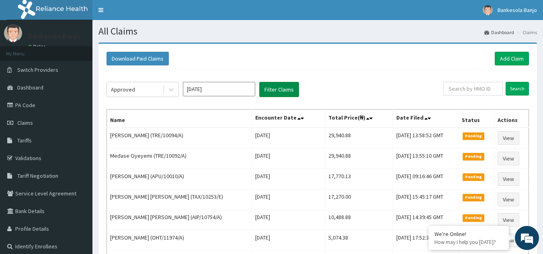
click at [277, 94] on button "Filter Claims" at bounding box center [279, 89] width 40 height 15
